Goal: Transaction & Acquisition: Obtain resource

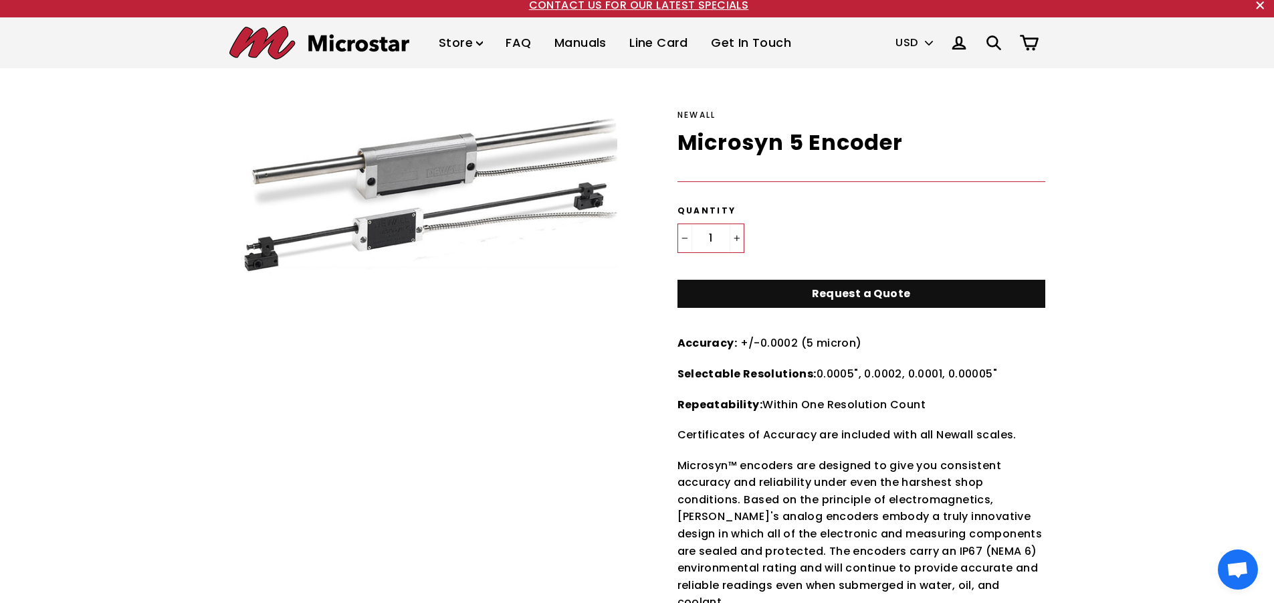
scroll to position [8, 0]
click at [717, 294] on link "Request a Quote" at bounding box center [862, 293] width 368 height 29
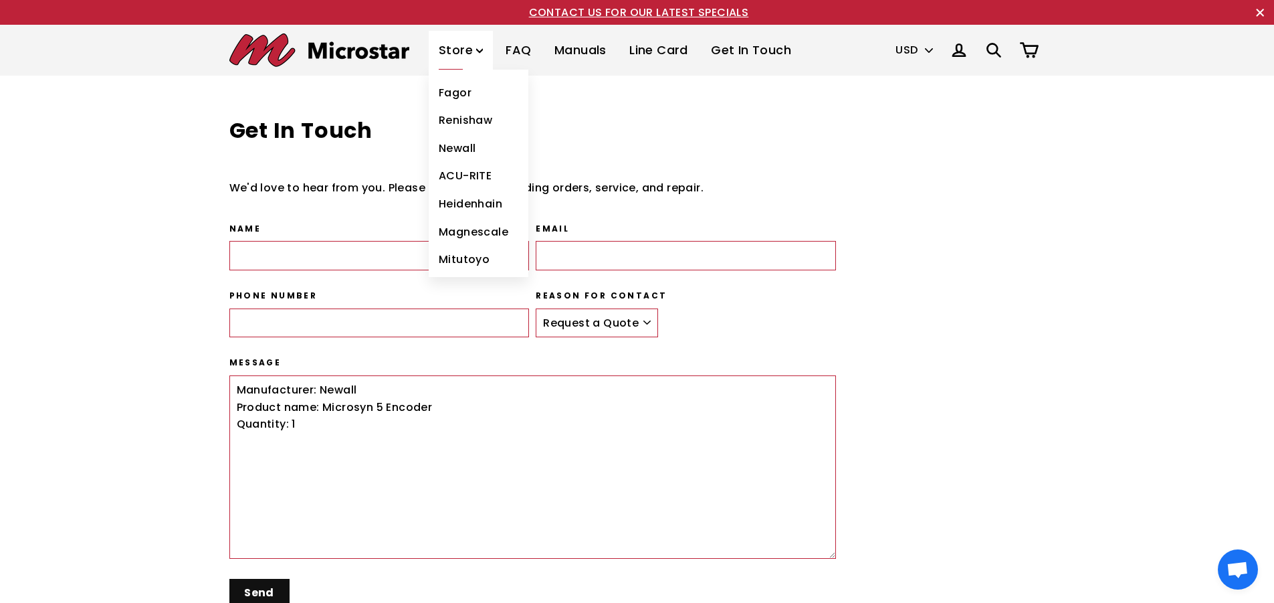
click at [467, 145] on link "Newall" at bounding box center [479, 148] width 100 height 28
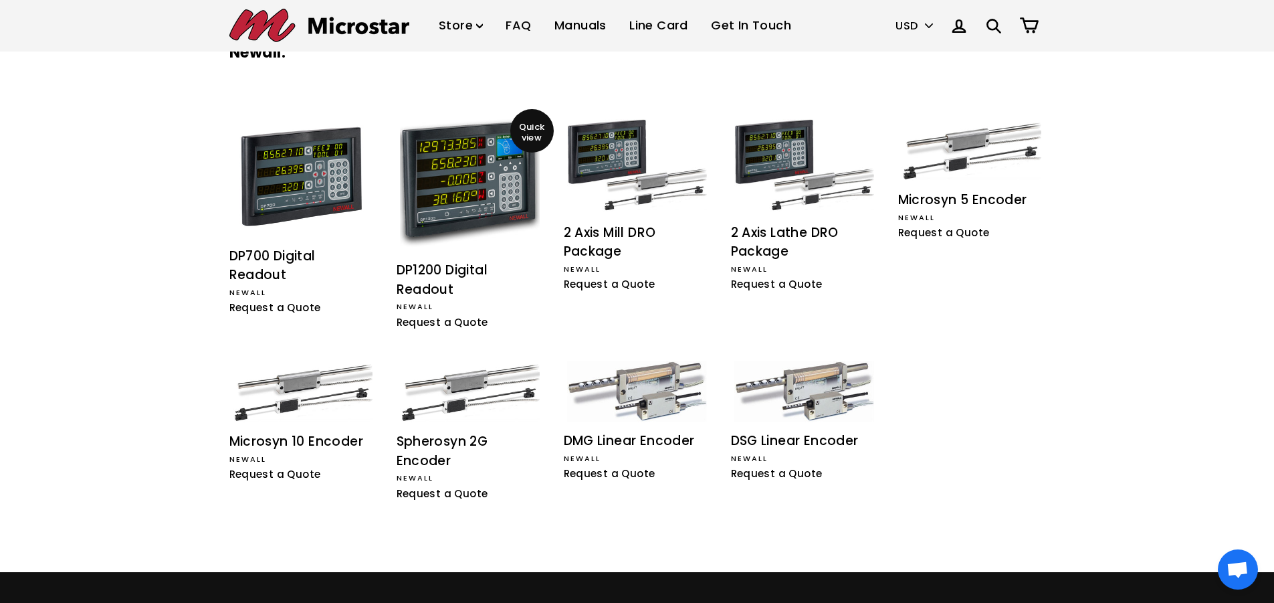
scroll to position [225, 0]
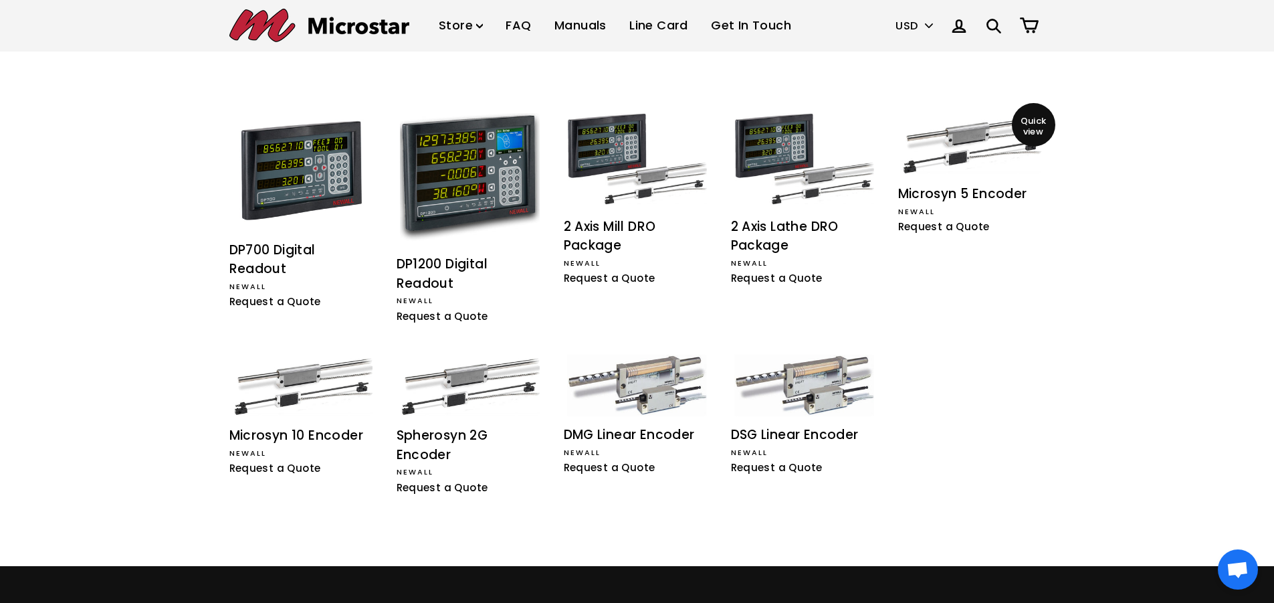
click at [951, 148] on img at bounding box center [972, 144] width 140 height 62
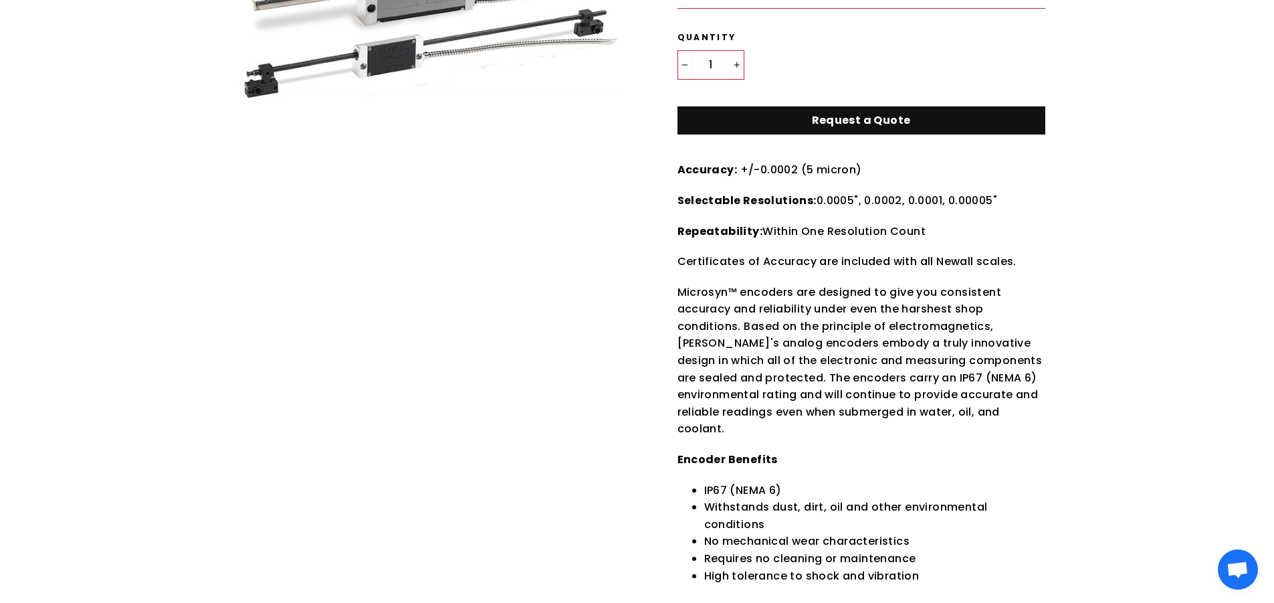
scroll to position [201, 0]
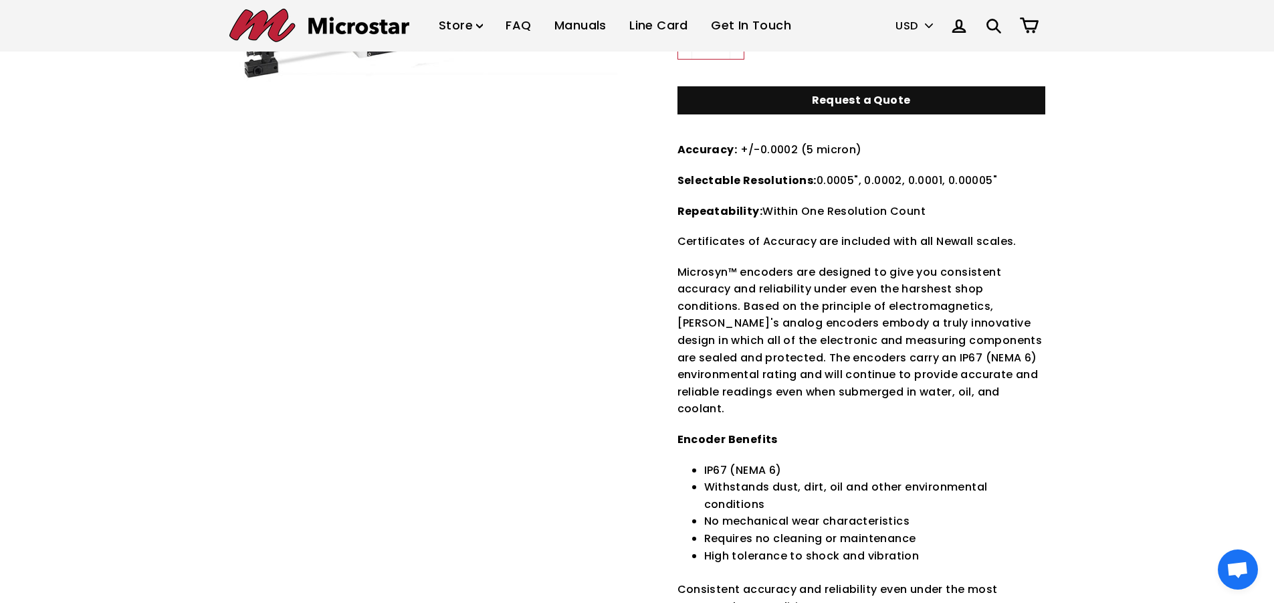
click at [1003, 180] on div "Selectable Resolutions: 0.0005", 0.0002, 0.0001, 0.00005"" at bounding box center [862, 180] width 368 height 17
drag, startPoint x: 998, startPoint y: 177, endPoint x: 945, endPoint y: 176, distance: 52.9
click at [945, 176] on div "Selectable Resolutions: 0.0005", 0.0002, 0.0001, 0.00005"" at bounding box center [862, 180] width 368 height 17
copy span "0.00005""
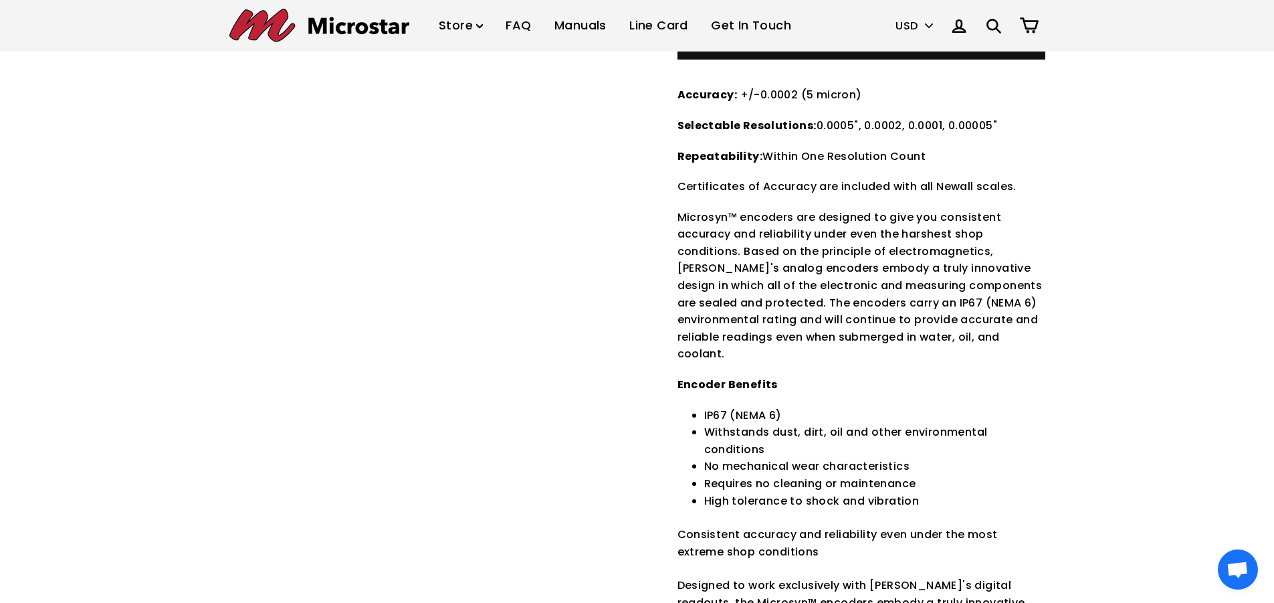
scroll to position [67, 0]
